Goal: Task Accomplishment & Management: Manage account settings

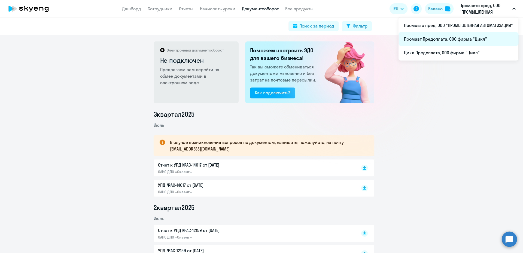
click at [447, 36] on li "Промавт Предоплата, ООО фирма "Цикл"" at bounding box center [458, 39] width 120 height 14
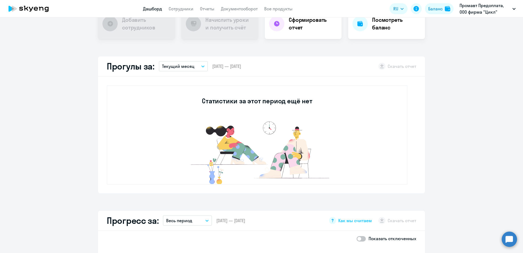
scroll to position [136, 0]
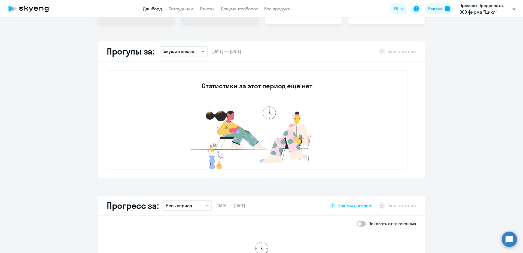
click at [201, 50] on icon "button" at bounding box center [202, 51] width 3 height 2
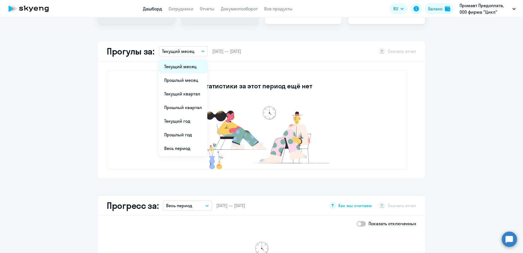
click at [188, 66] on li "Текущий месяц" at bounding box center [183, 67] width 48 height 14
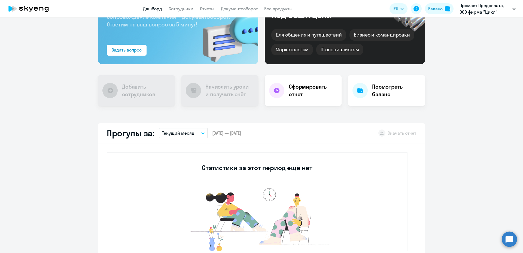
scroll to position [0, 0]
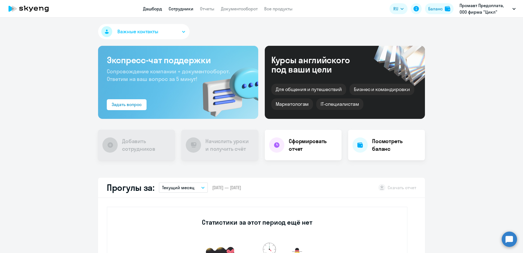
click at [179, 8] on link "Сотрудники" at bounding box center [180, 8] width 25 height 5
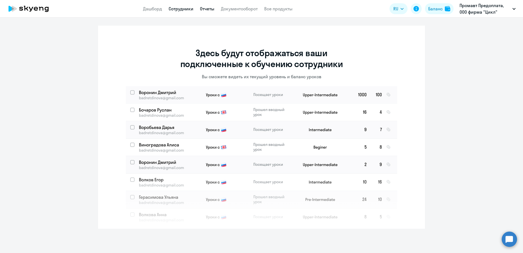
click at [210, 11] on app-menu-item-link "Отчеты" at bounding box center [207, 8] width 14 height 7
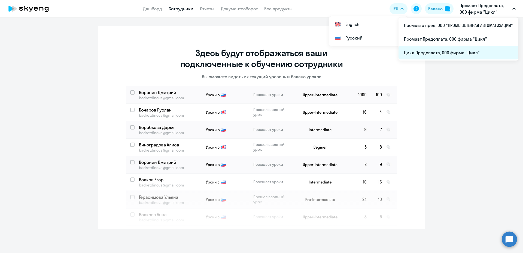
click at [426, 51] on li "Цикл Предоплата, ООО фирма "Цикл"" at bounding box center [458, 53] width 120 height 14
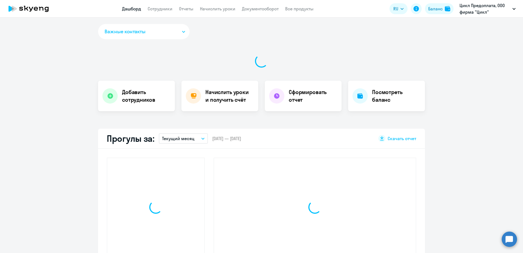
select select "30"
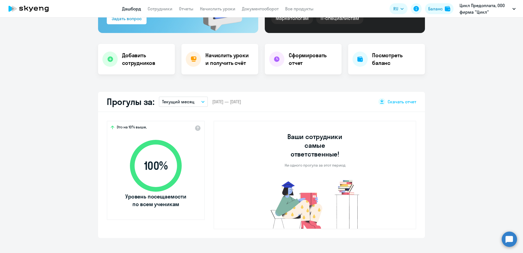
scroll to position [109, 0]
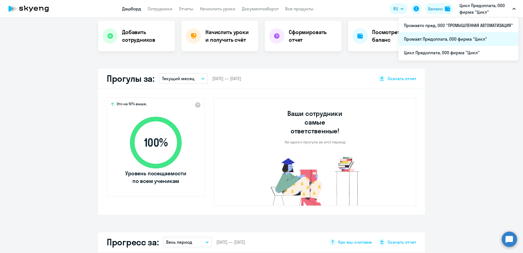
click at [451, 39] on li "Промавт Предоплата, ООО фирма "Цикл"" at bounding box center [458, 39] width 120 height 14
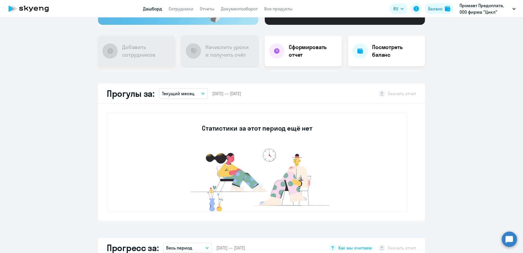
scroll to position [82, 0]
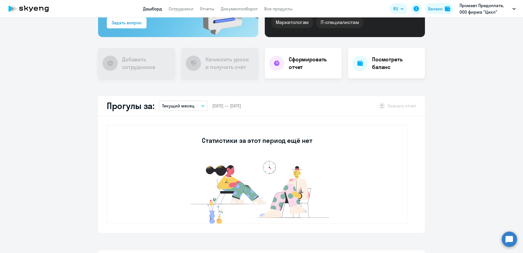
click at [137, 108] on h2 "Прогулы за:" at bounding box center [131, 105] width 48 height 11
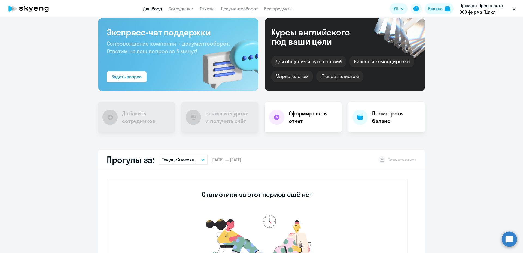
scroll to position [27, 0]
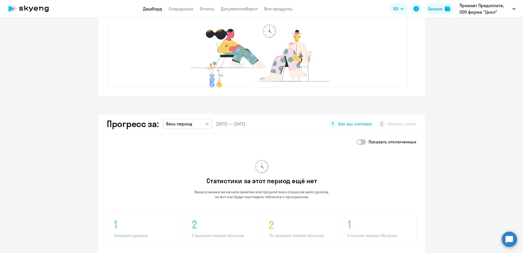
scroll to position [54, 0]
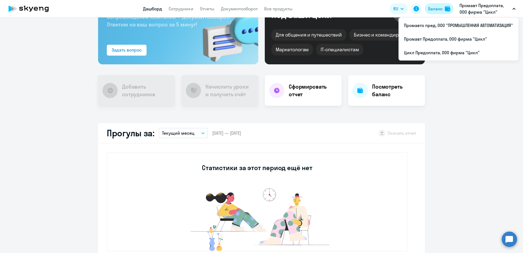
click at [435, 10] on div "Баланс" at bounding box center [435, 8] width 14 height 7
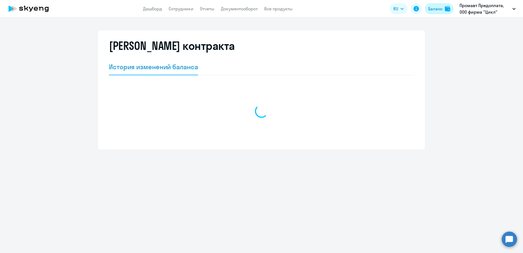
click at [435, 10] on div "Баланс" at bounding box center [435, 8] width 14 height 7
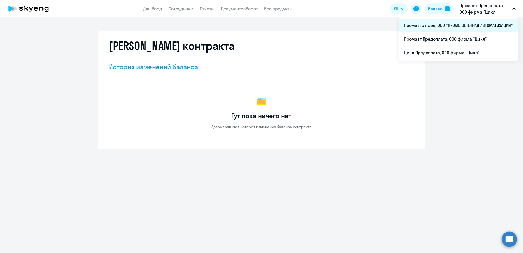
click at [430, 27] on li "Промавто пред, ООО "ПРОМЫШЛЕННАЯ АВТОМАТИЗАЦИЯ"" at bounding box center [458, 26] width 120 height 14
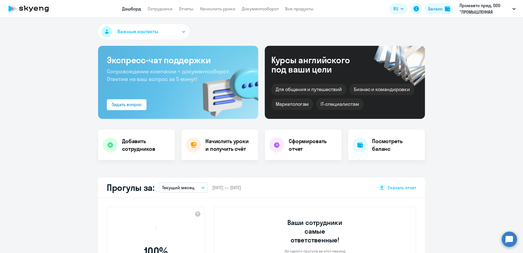
select select "30"
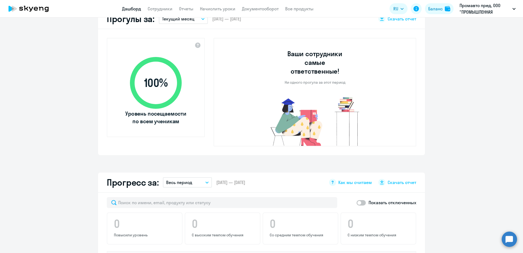
scroll to position [77, 0]
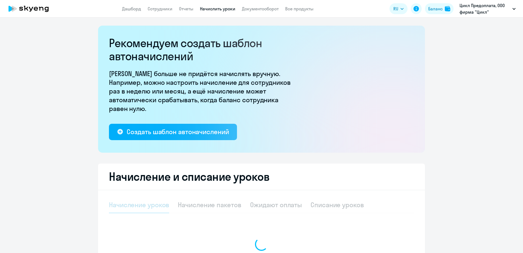
select select "10"
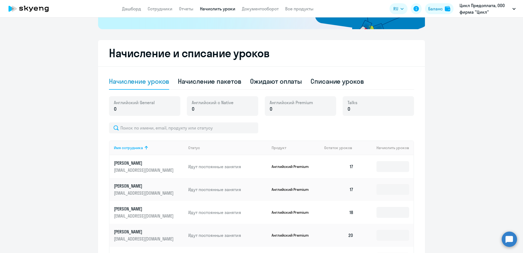
scroll to position [114, 0]
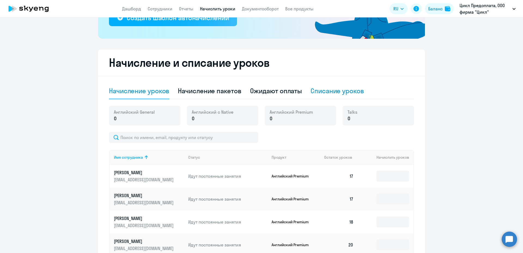
click at [312, 92] on div "Списание уроков" at bounding box center [336, 90] width 53 height 9
select select "10"
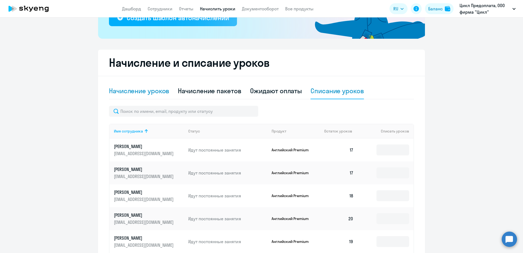
click at [142, 93] on div "Начисление уроков" at bounding box center [139, 90] width 60 height 9
select select "10"
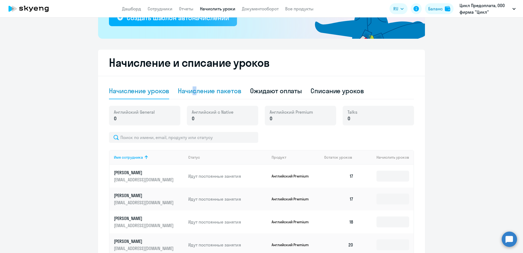
click at [193, 92] on div "Начисление пакетов" at bounding box center [209, 90] width 63 height 9
select select "10"
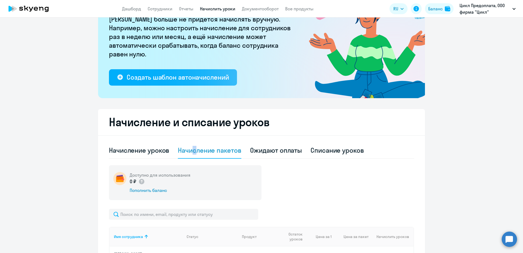
scroll to position [0, 0]
